Goal: Task Accomplishment & Management: Use online tool/utility

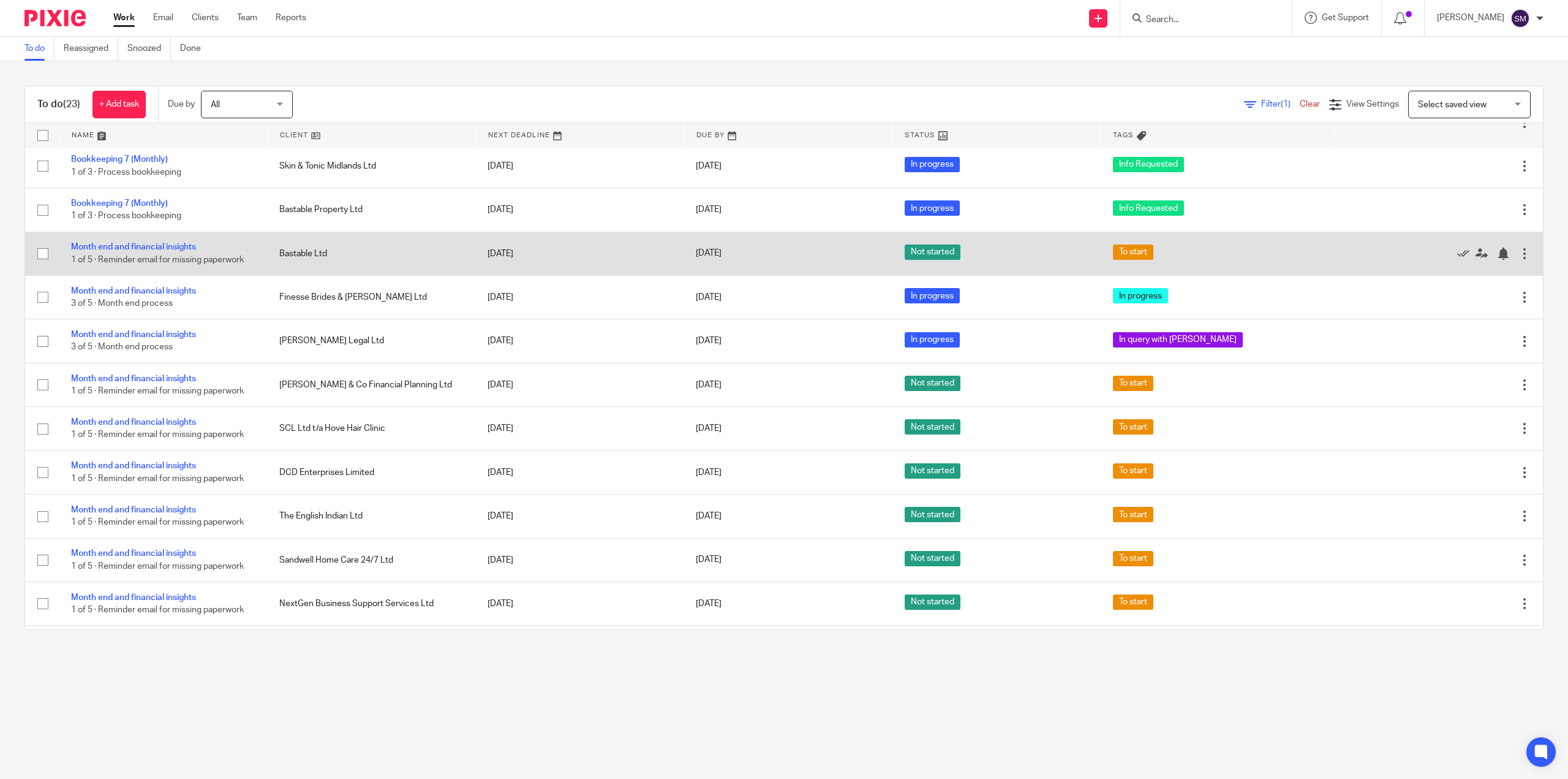
scroll to position [490, 0]
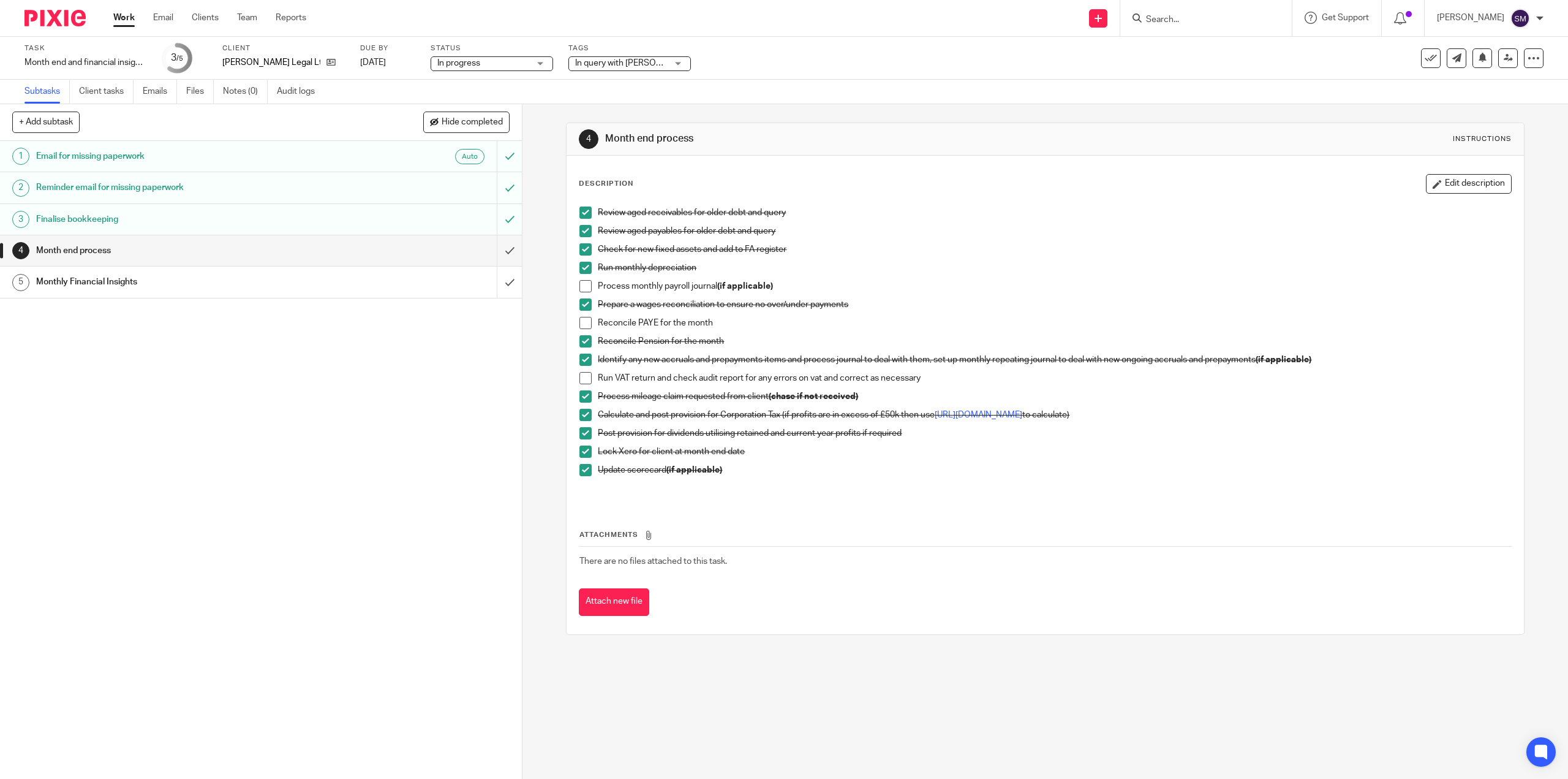
click at [582, 283] on span at bounding box center [586, 286] width 12 height 12
click at [580, 380] on span at bounding box center [586, 378] width 12 height 12
click at [502, 253] on input "submit" at bounding box center [261, 251] width 522 height 31
